Goal: Navigation & Orientation: Find specific page/section

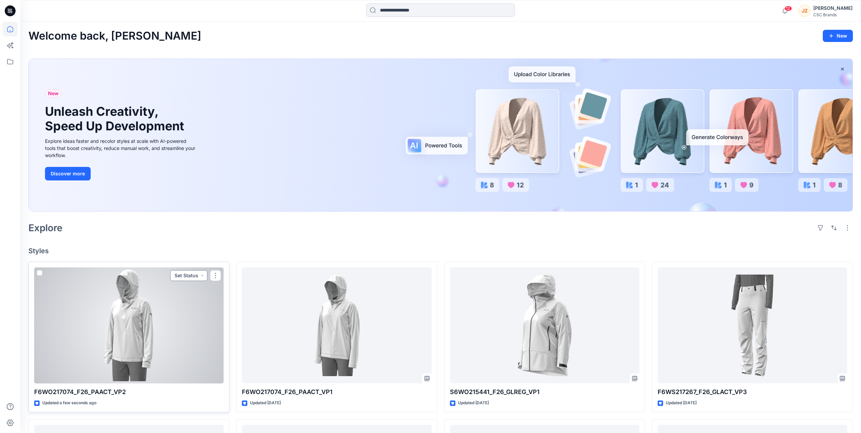
click at [195, 272] on button "Set Status" at bounding box center [188, 275] width 37 height 11
click at [184, 321] on p "Virtual Proto 2" at bounding box center [176, 321] width 32 height 9
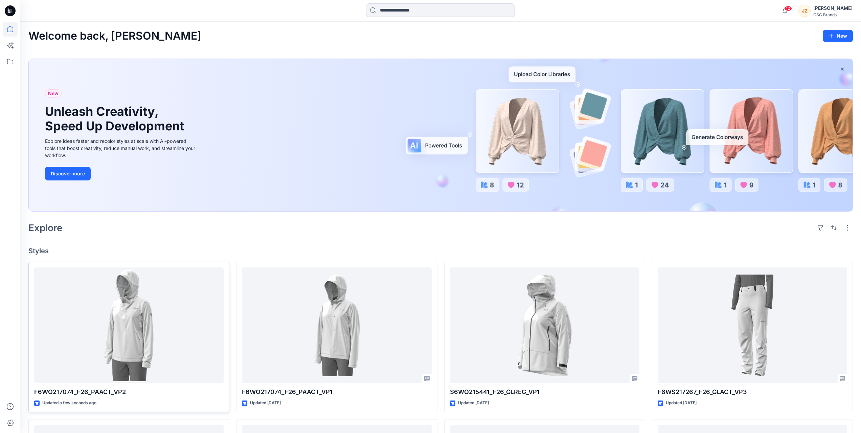
click at [239, 238] on div "Welcome back, [PERSON_NAME] New New Unleash Creativity, Speed Up Development Ex…" at bounding box center [440, 391] width 841 height 738
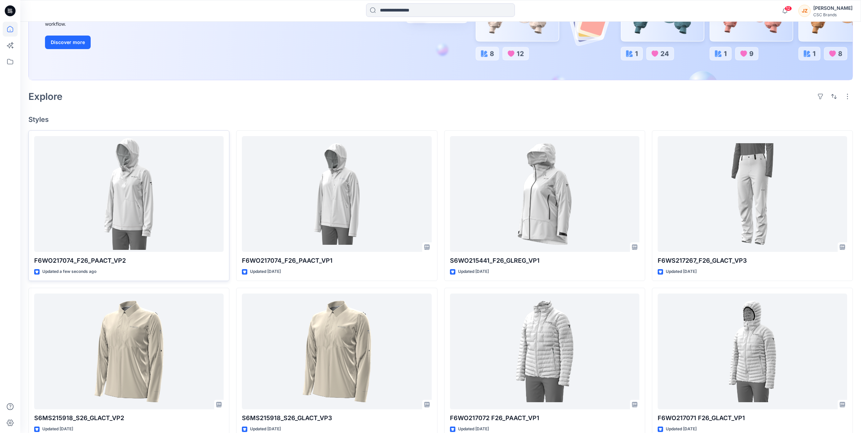
scroll to position [135, 0]
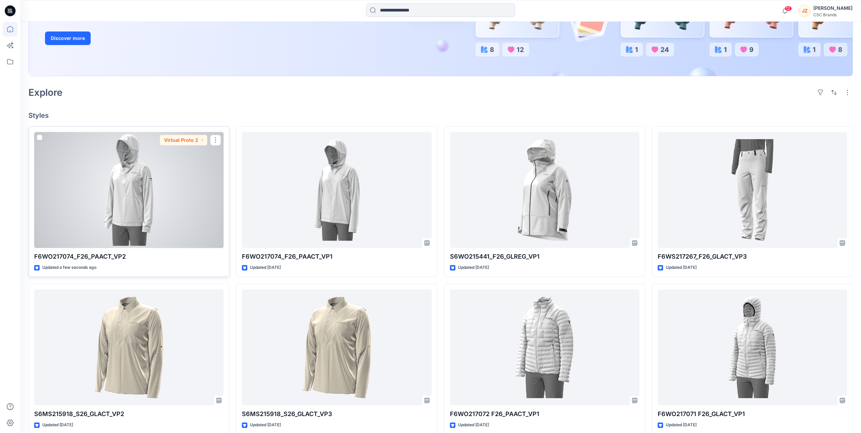
click at [123, 183] on div at bounding box center [128, 190] width 189 height 116
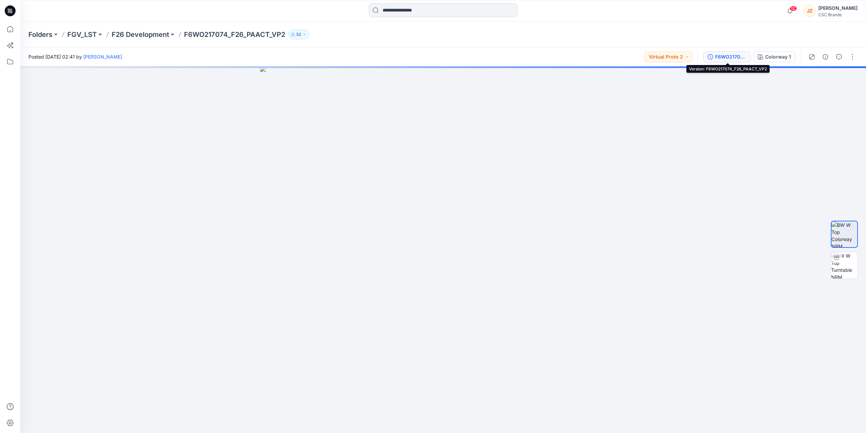
click at [724, 56] on div "F6WO217074_F26_PAACT_VP2" at bounding box center [730, 56] width 31 height 7
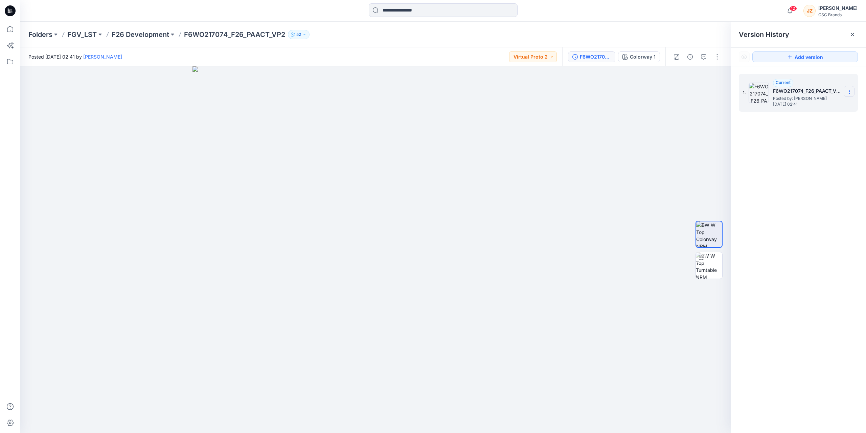
click at [849, 91] on icon at bounding box center [849, 91] width 5 height 5
click at [778, 239] on div "1. Current F6WO217074_F26_PAACT_VP2 Posted by: [PERSON_NAME] [DATE] 02:41" at bounding box center [798, 254] width 135 height 376
click at [535, 168] on img at bounding box center [376, 249] width 366 height 366
click at [142, 35] on p "F26 Development" at bounding box center [141, 34] width 58 height 9
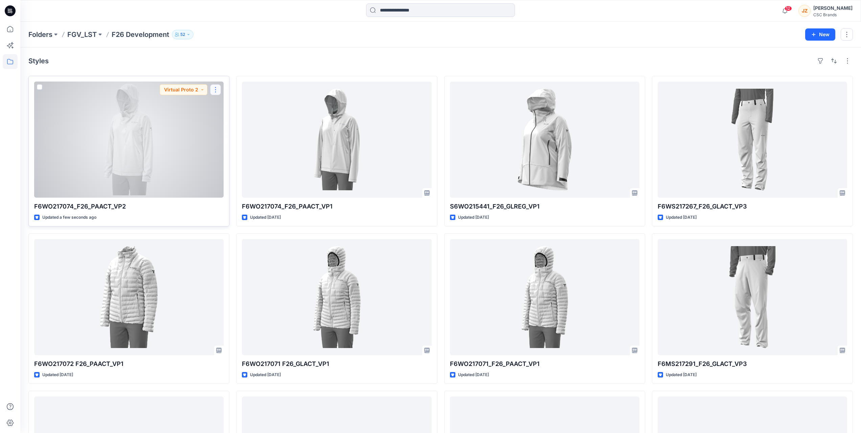
click at [215, 89] on button "button" at bounding box center [215, 89] width 11 height 11
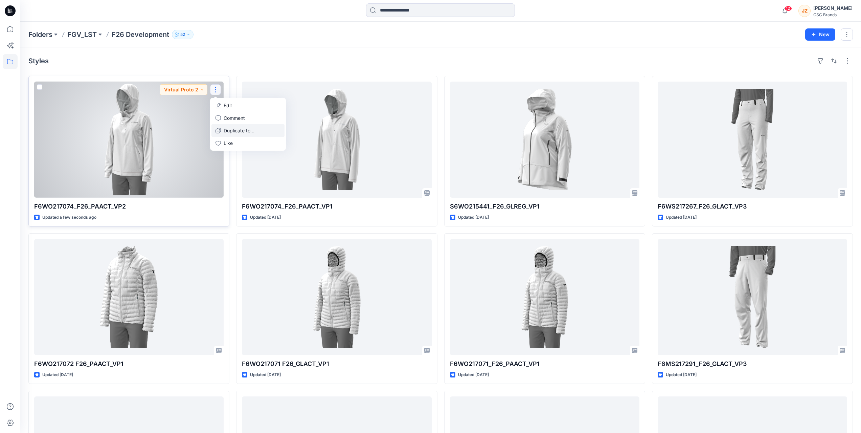
click at [236, 130] on p "Duplicate to..." at bounding box center [239, 130] width 31 height 7
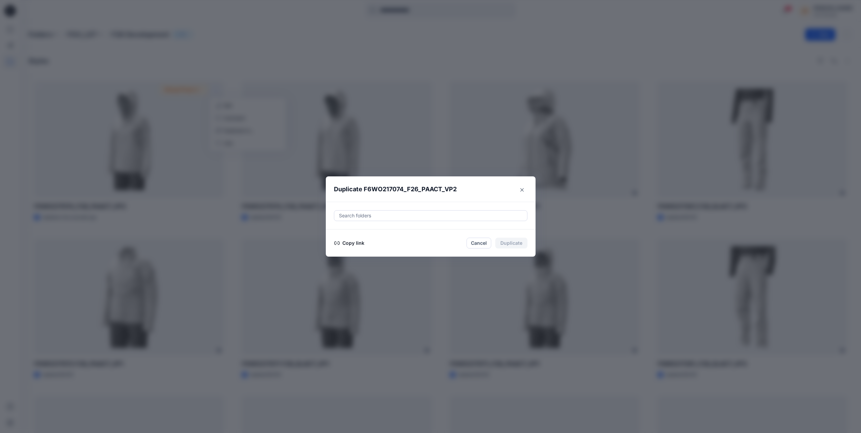
click at [358, 242] on button "Copy link" at bounding box center [349, 243] width 31 height 8
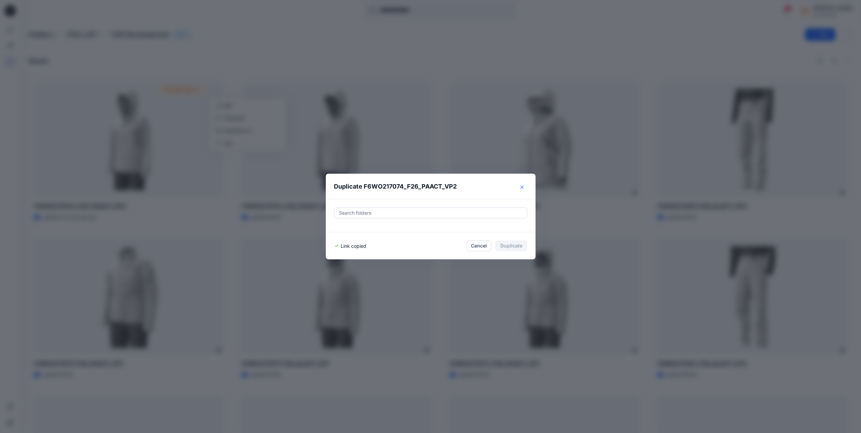
click at [524, 187] on icon "Close" at bounding box center [521, 186] width 3 height 3
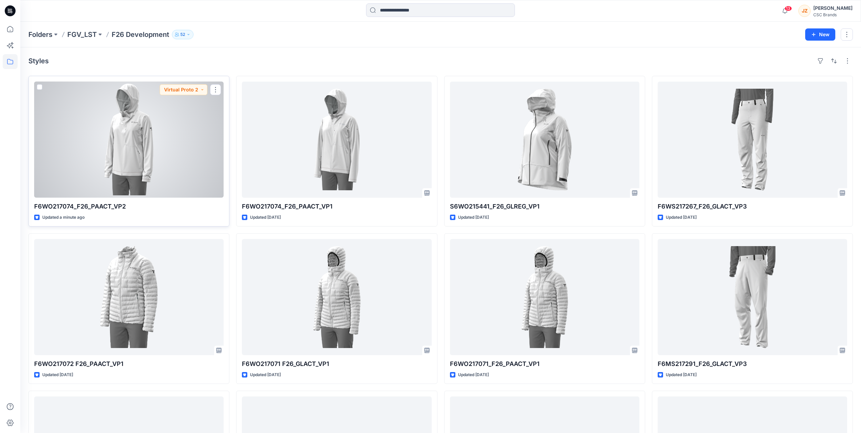
click at [141, 127] on div at bounding box center [128, 140] width 189 height 116
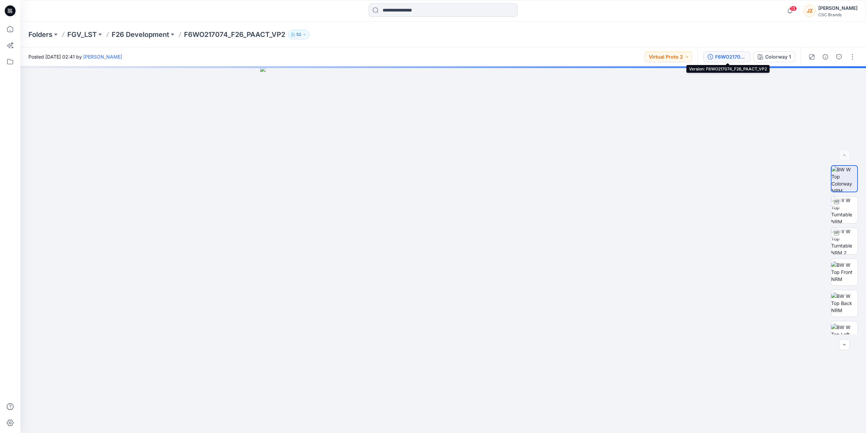
click at [725, 55] on div "F6WO217074_F26_PAACT_VP2" at bounding box center [730, 56] width 31 height 7
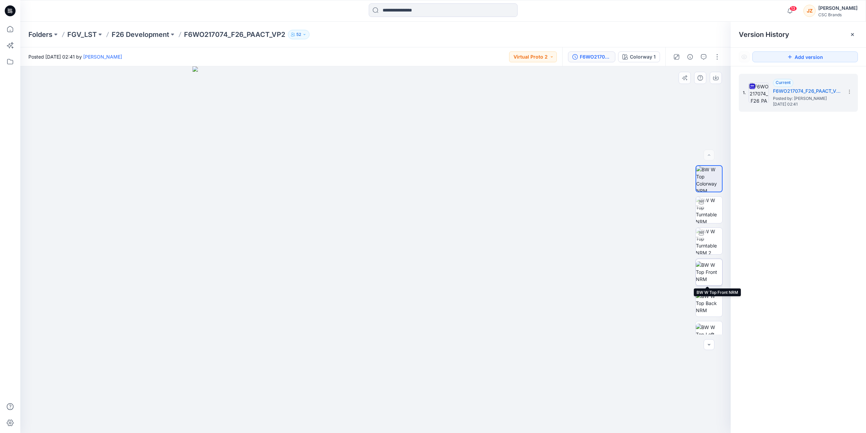
click at [708, 269] on img at bounding box center [709, 271] width 26 height 21
drag, startPoint x: 478, startPoint y: 278, endPoint x: 477, endPoint y: 242, distance: 35.9
click at [477, 242] on img at bounding box center [376, 249] width 366 height 366
click at [582, 301] on div at bounding box center [375, 249] width 711 height 366
